Goal: Task Accomplishment & Management: Manage account settings

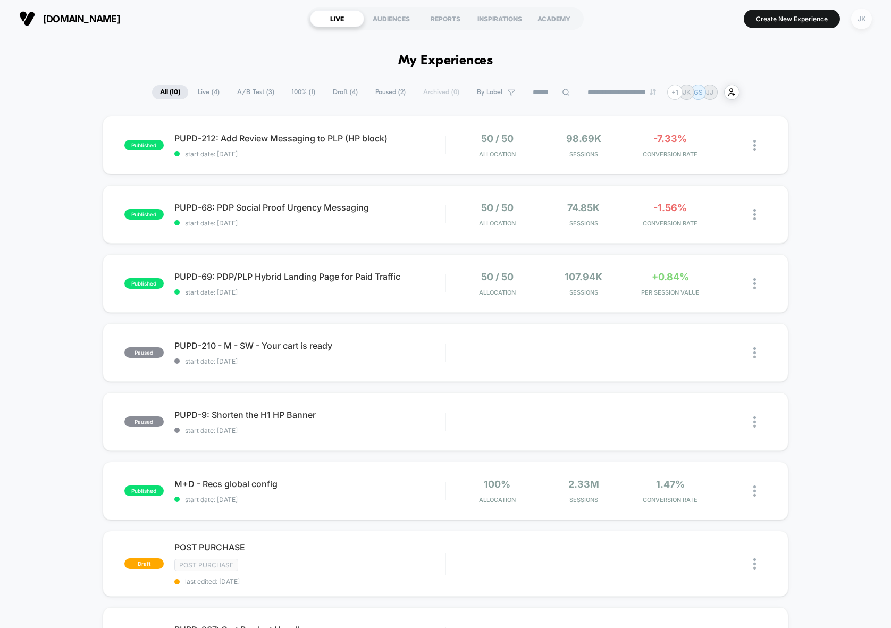
click at [860, 15] on div "JK" at bounding box center [861, 19] width 21 height 21
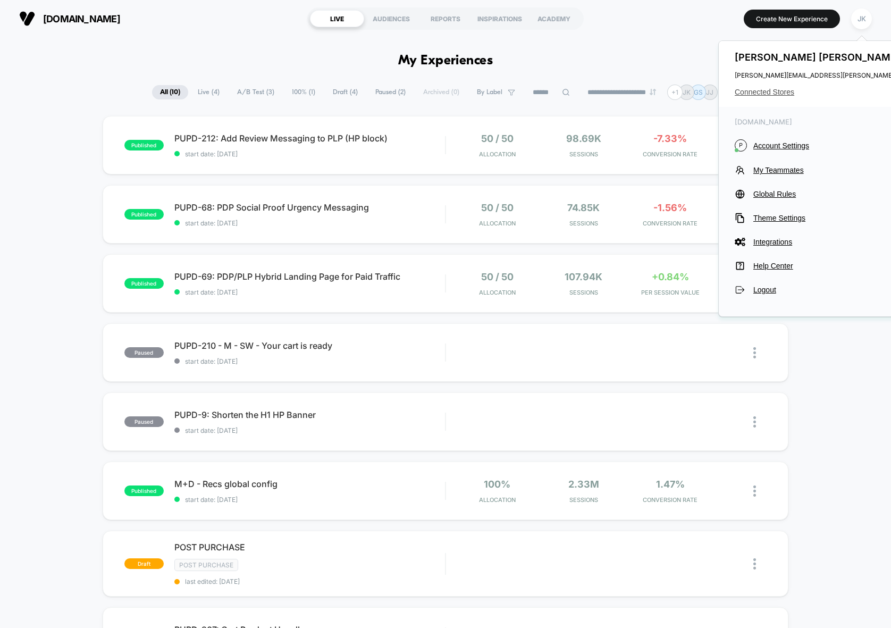
click at [769, 89] on span "Connected Stores" at bounding box center [840, 92] width 211 height 9
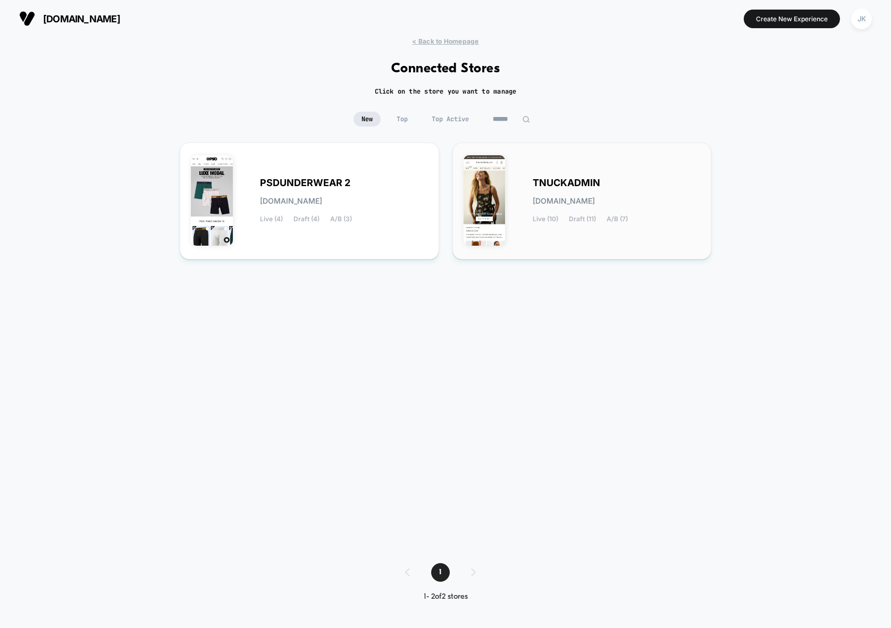
click at [669, 209] on div "TNUCKADMIN [DOMAIN_NAME] Live (10) Draft (11) A/B (7)" at bounding box center [617, 201] width 168 height 44
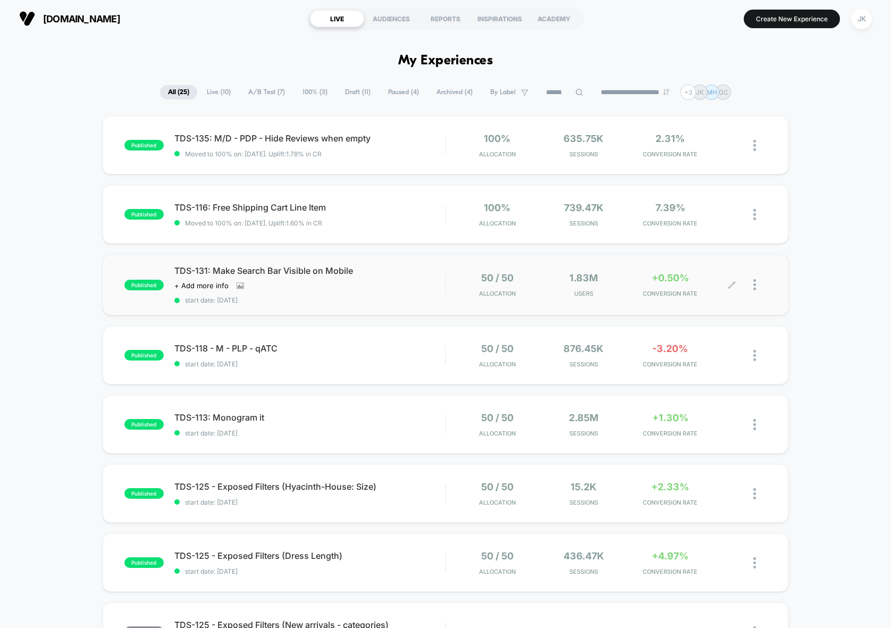
click at [755, 291] on div at bounding box center [759, 284] width 13 height 25
click at [679, 272] on div "Pause" at bounding box center [700, 273] width 96 height 24
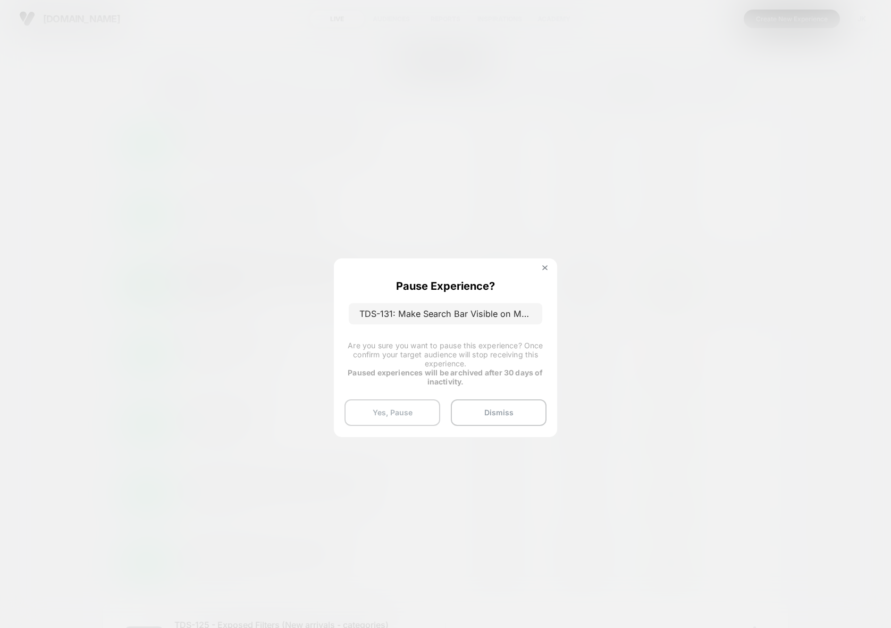
click at [407, 418] on button "Yes, Pause" at bounding box center [392, 412] width 96 height 27
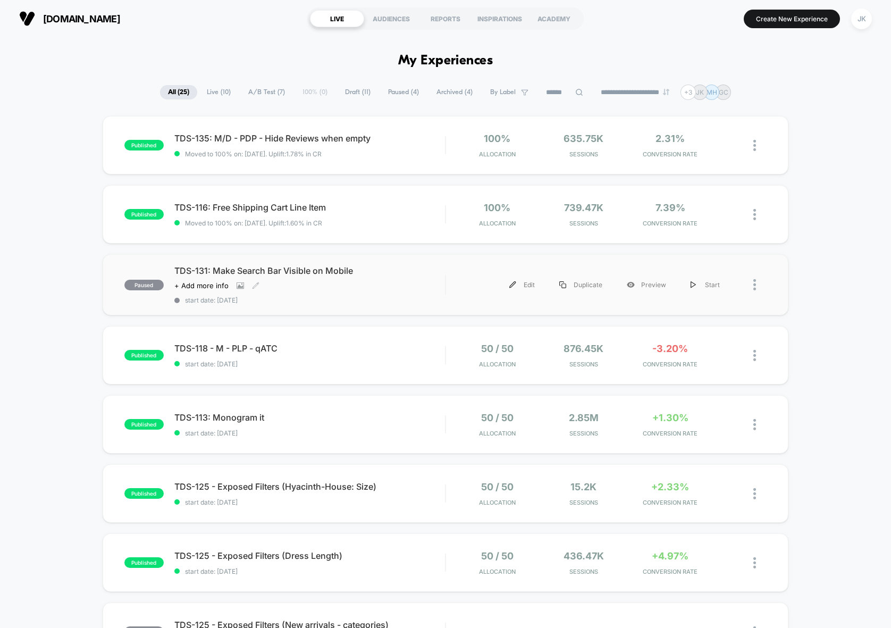
click at [381, 290] on div "TDS-131: Make Search Bar Visible on Mobile Click to view images Click to edit e…" at bounding box center [309, 284] width 271 height 39
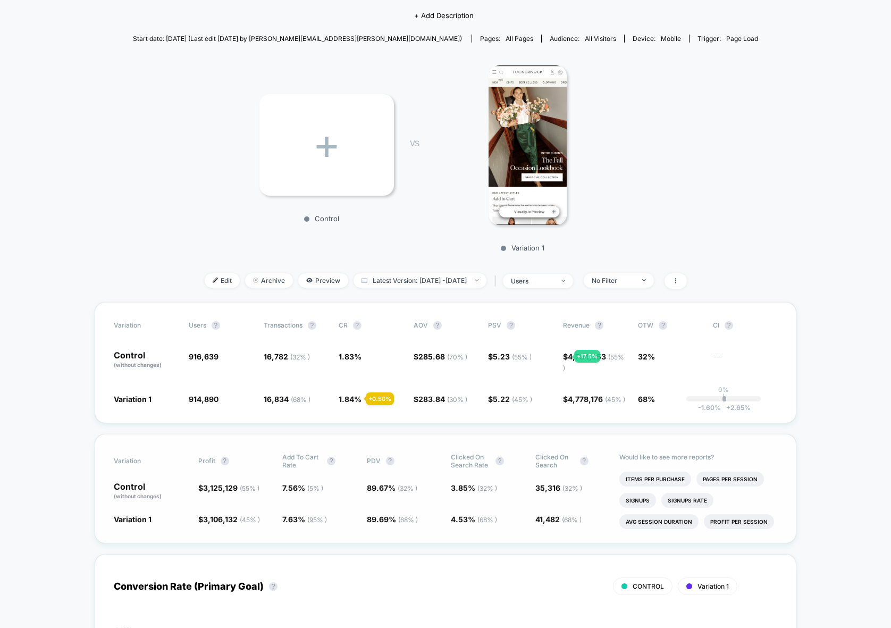
scroll to position [81, 0]
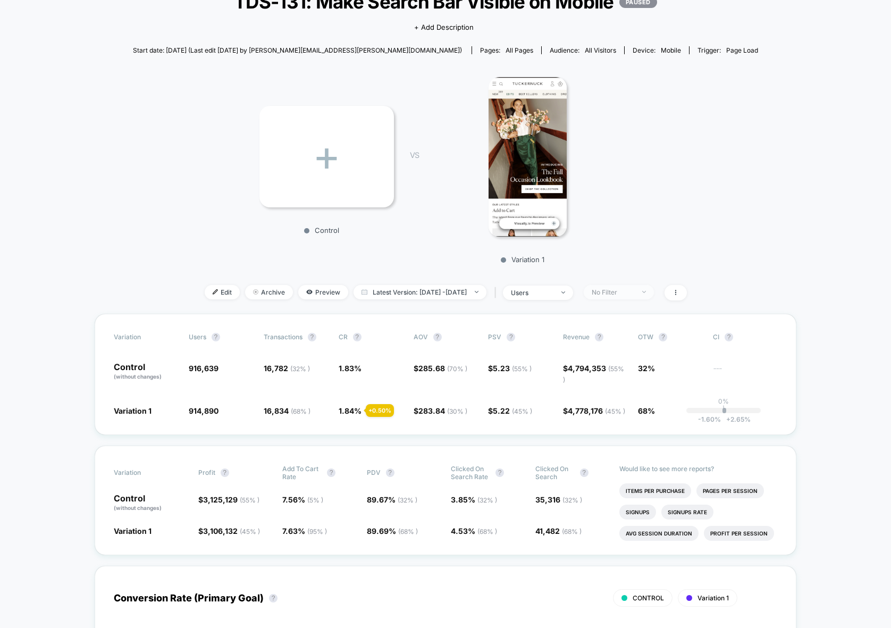
click at [637, 287] on span "No Filter" at bounding box center [619, 292] width 70 height 14
click at [635, 373] on span "Returning Visitors" at bounding box center [633, 374] width 61 height 9
click at [657, 448] on button "Save" at bounding box center [634, 447] width 97 height 18
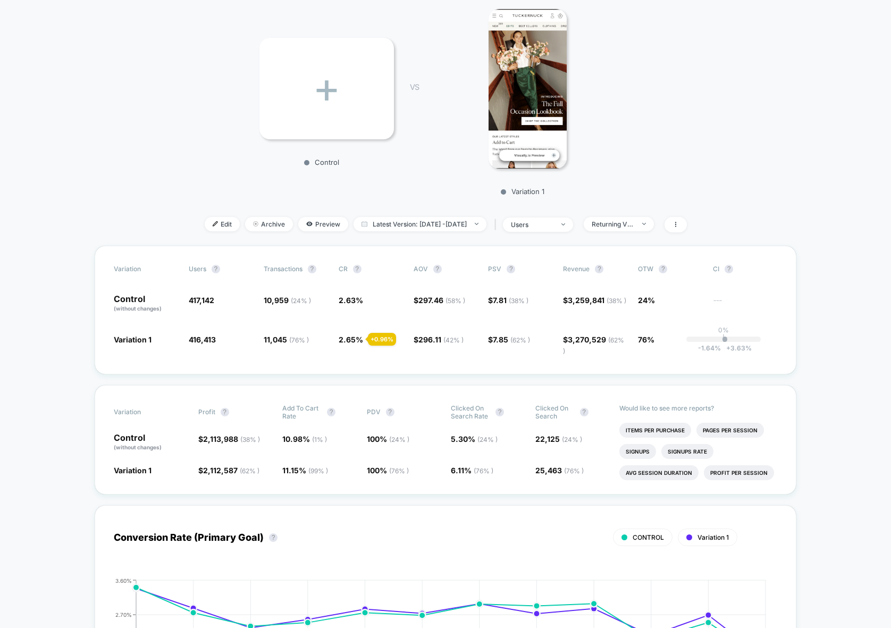
scroll to position [149, 0]
click at [630, 226] on div "Returning Visitors" at bounding box center [613, 224] width 43 height 8
click at [610, 326] on span "New Visitors" at bounding box center [625, 327] width 44 height 9
click at [619, 377] on button "Save" at bounding box center [634, 378] width 97 height 18
